Goal: Browse casually: Explore the website without a specific task or goal

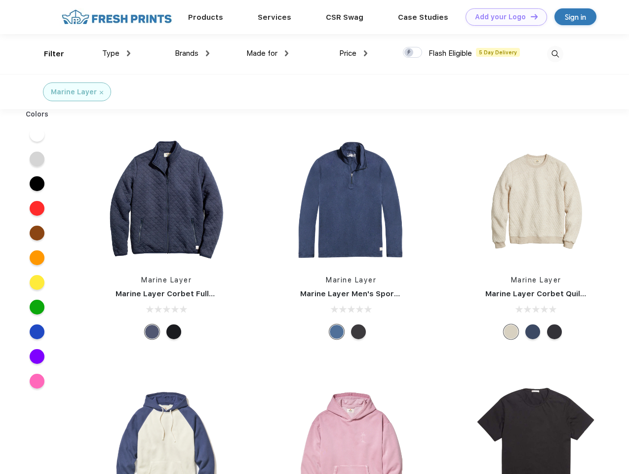
click at [503, 17] on link "Add your Logo Design Tool" at bounding box center [506, 16] width 81 height 17
click at [0, 0] on div "Design Tool" at bounding box center [0, 0] width 0 height 0
click at [530, 16] on link "Add your Logo Design Tool" at bounding box center [506, 16] width 81 height 17
click at [47, 54] on div "Filter" at bounding box center [54, 53] width 20 height 11
click at [117, 53] on span "Type" at bounding box center [110, 53] width 17 height 9
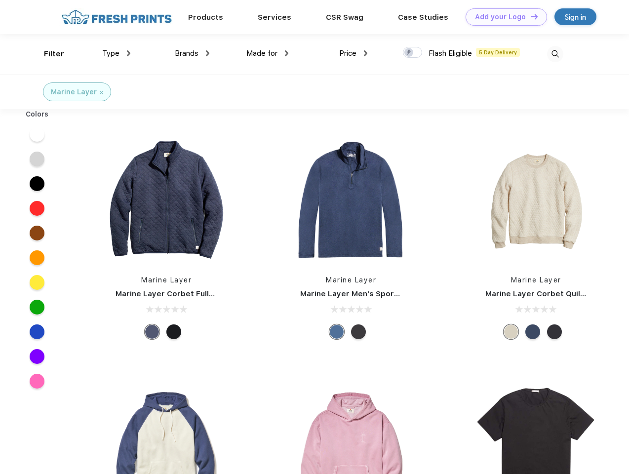
click at [192, 53] on span "Brands" at bounding box center [187, 53] width 24 height 9
click at [268, 53] on span "Made for" at bounding box center [261, 53] width 31 height 9
click at [353, 53] on span "Price" at bounding box center [347, 53] width 17 height 9
click at [413, 53] on div at bounding box center [412, 52] width 19 height 11
click at [409, 53] on input "checkbox" at bounding box center [406, 49] width 6 height 6
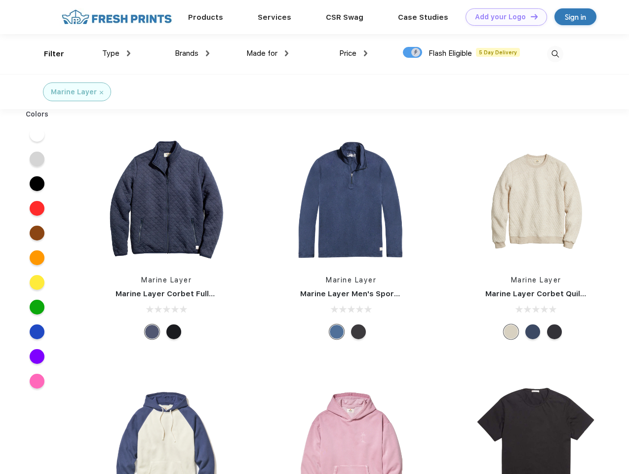
click at [555, 54] on img at bounding box center [555, 54] width 16 height 16
